Goal: Find specific page/section: Find specific page/section

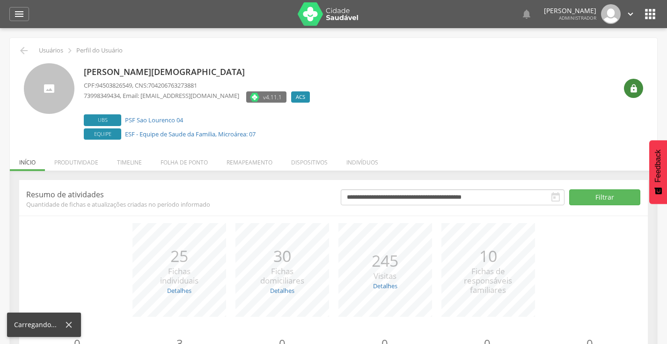
click at [635, 86] on icon "" at bounding box center [633, 88] width 9 height 9
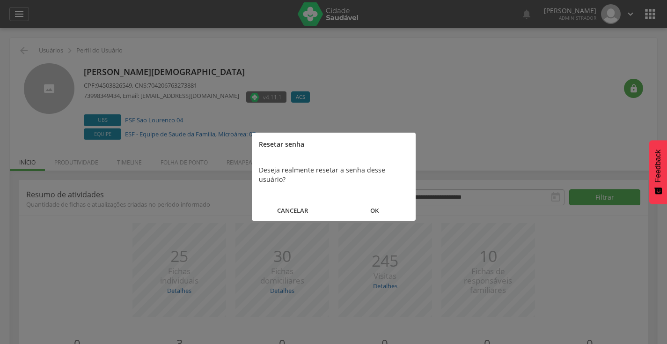
click at [367, 200] on button "OK" at bounding box center [375, 210] width 82 height 20
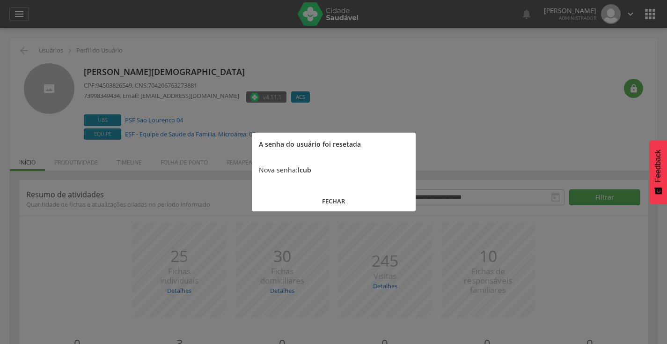
click at [303, 168] on b "lcub" at bounding box center [305, 169] width 14 height 9
copy b "lcub"
click at [319, 201] on button "FECHAR" at bounding box center [334, 201] width 164 height 20
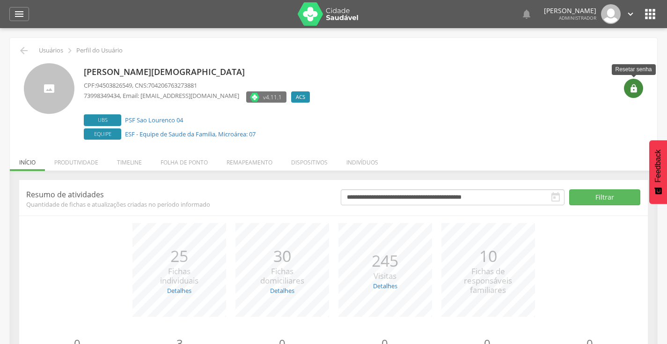
click at [628, 89] on div "" at bounding box center [633, 88] width 19 height 19
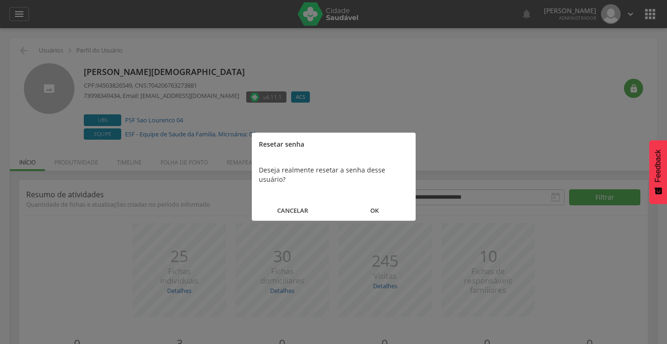
click at [388, 200] on button "OK" at bounding box center [375, 210] width 82 height 20
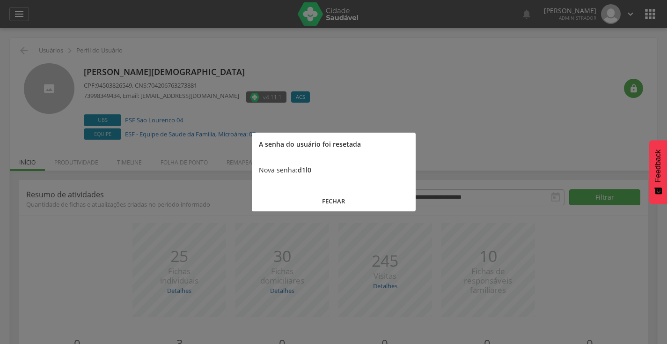
click at [301, 171] on b "d1l0" at bounding box center [305, 169] width 14 height 9
drag, startPoint x: 341, startPoint y: 199, endPoint x: 380, endPoint y: 181, distance: 42.3
click at [340, 199] on button "FECHAR" at bounding box center [334, 201] width 164 height 20
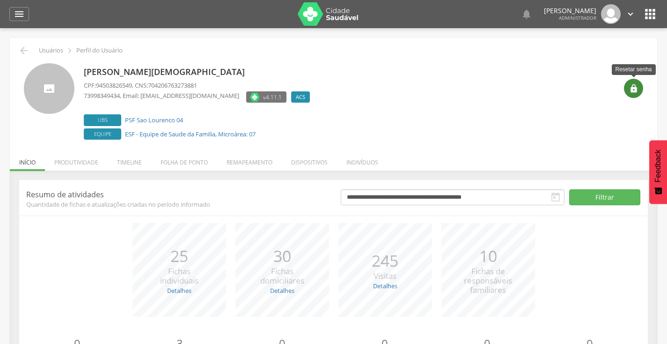
click at [629, 87] on icon "" at bounding box center [633, 88] width 9 height 9
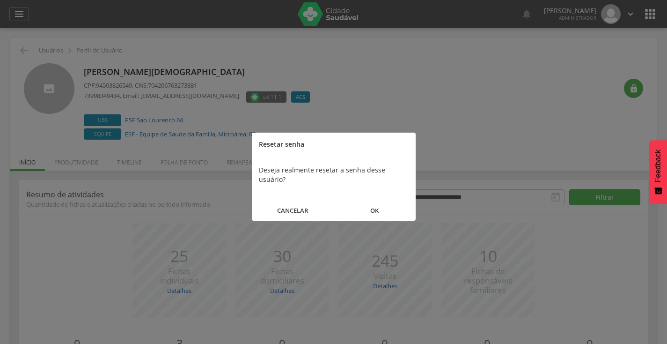
click at [372, 200] on button "OK" at bounding box center [375, 210] width 82 height 20
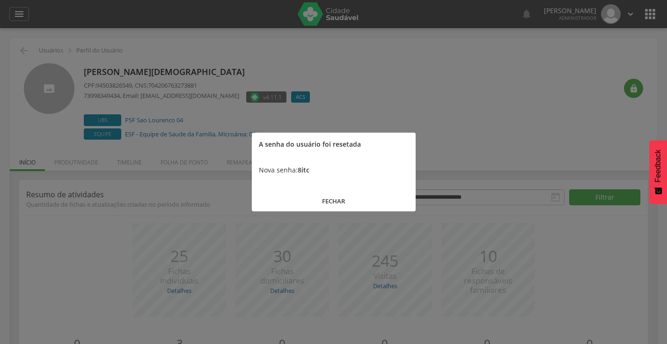
click at [301, 173] on b "8itc" at bounding box center [304, 169] width 12 height 9
copy b "8itc"
drag, startPoint x: 329, startPoint y: 206, endPoint x: 295, endPoint y: 180, distance: 42.5
click at [329, 206] on button "FECHAR" at bounding box center [334, 201] width 164 height 20
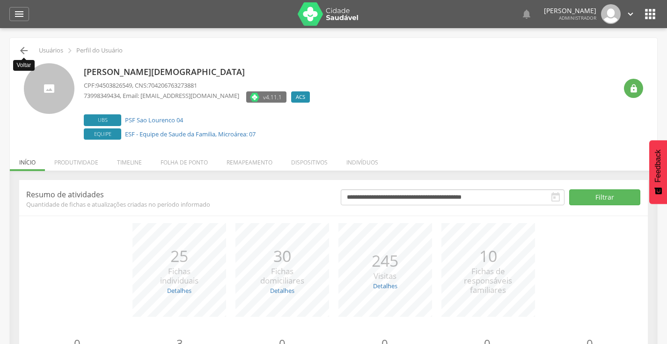
click at [22, 47] on icon "" at bounding box center [23, 50] width 11 height 11
